Goal: Find specific page/section: Find specific page/section

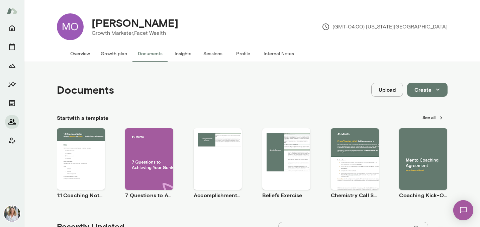
click at [10, 124] on icon "Members" at bounding box center [11, 121] width 7 height 5
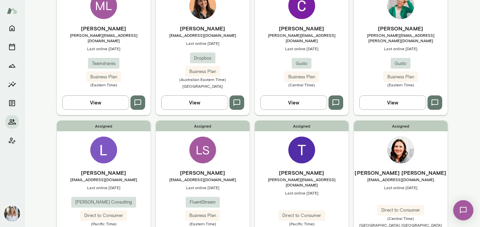
scroll to position [106, 0]
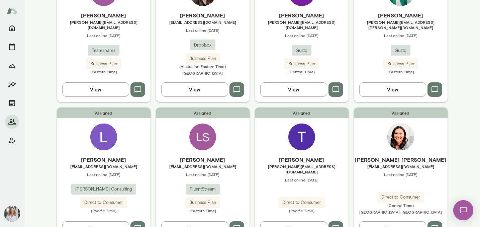
click at [320, 19] on h6 "[PERSON_NAME]" at bounding box center [302, 15] width 94 height 8
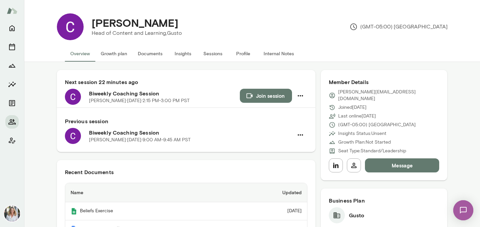
click at [152, 53] on button "Documents" at bounding box center [149, 53] width 35 height 16
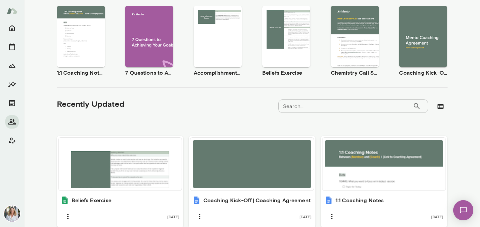
scroll to position [155, 0]
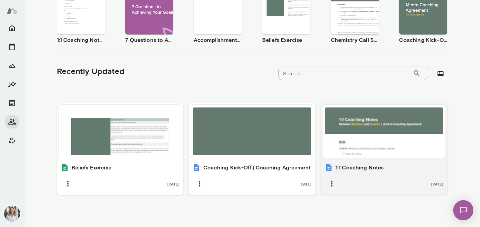
click at [410, 146] on div at bounding box center [384, 131] width 118 height 48
